Goal: Information Seeking & Learning: Learn about a topic

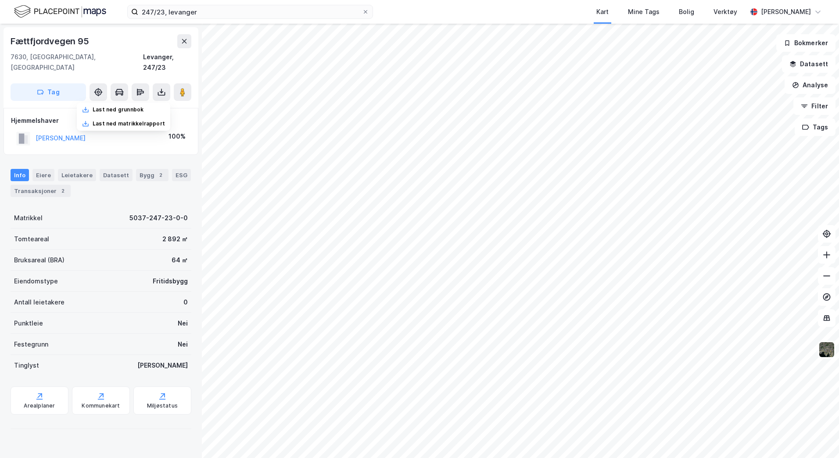
drag, startPoint x: 129, startPoint y: 434, endPoint x: 106, endPoint y: 428, distance: 23.9
click at [129, 434] on div "Fættfjordvegen 95 7630, Åsen, Trøndelag Levanger, 247/23 Tag Last ned grunnbok …" at bounding box center [101, 241] width 202 height 434
click at [91, 425] on div at bounding box center [101, 428] width 181 height 7
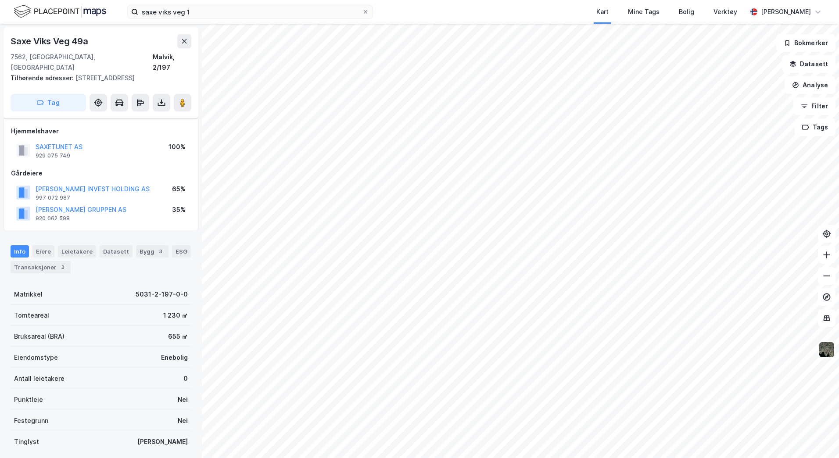
scroll to position [61, 0]
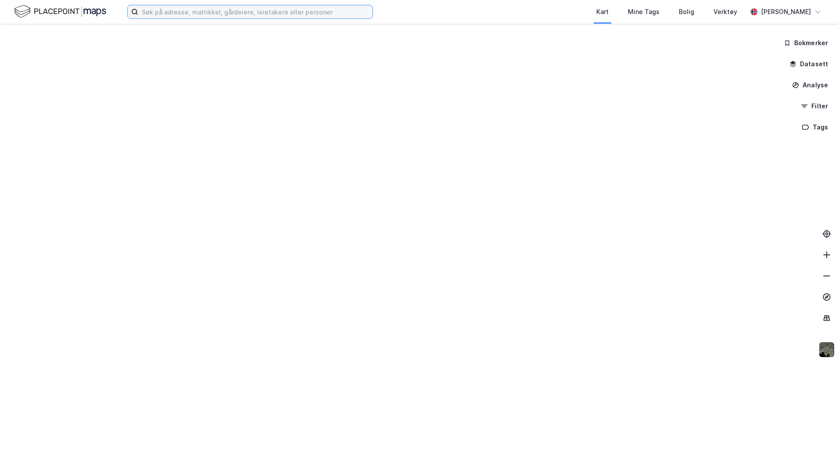
click at [179, 18] on input at bounding box center [255, 11] width 234 height 13
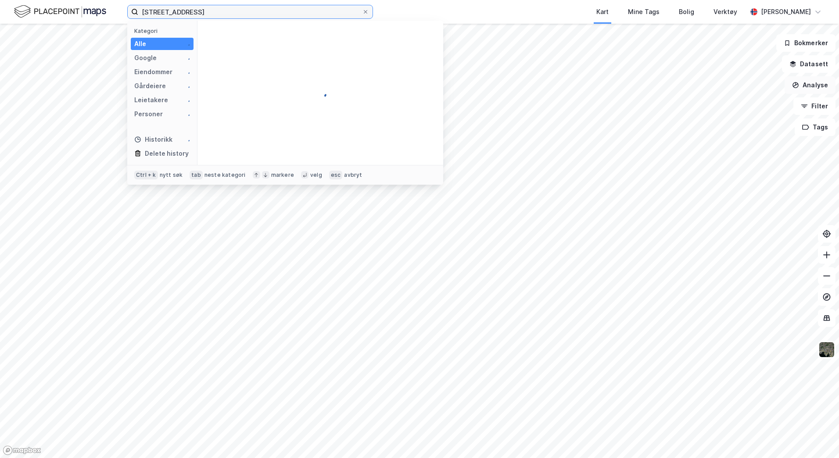
type input "skyåsvegen 8, trondheim"
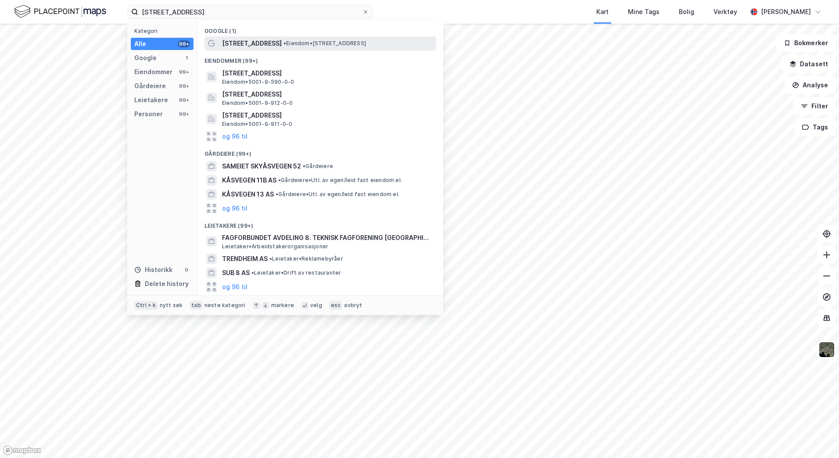
click at [283, 45] on span "• Eiendom • Skyåsvegen 8, 7052 Trondheim" at bounding box center [324, 43] width 82 height 7
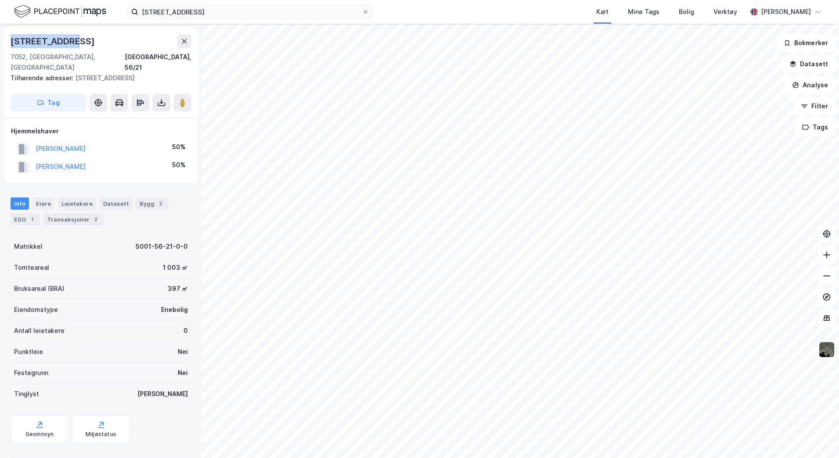
drag, startPoint x: 90, startPoint y: 44, endPoint x: 12, endPoint y: 43, distance: 77.2
click at [12, 43] on div "Skyåsvegen 8a" at bounding box center [101, 41] width 181 height 14
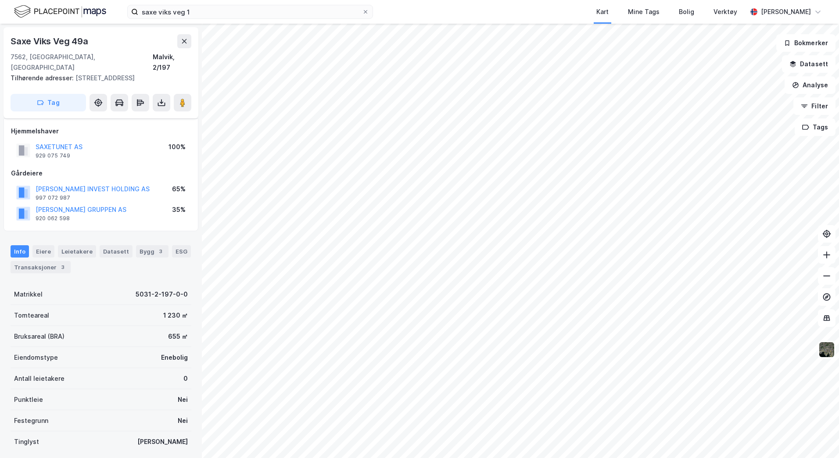
scroll to position [61, 0]
